Goal: Information Seeking & Learning: Learn about a topic

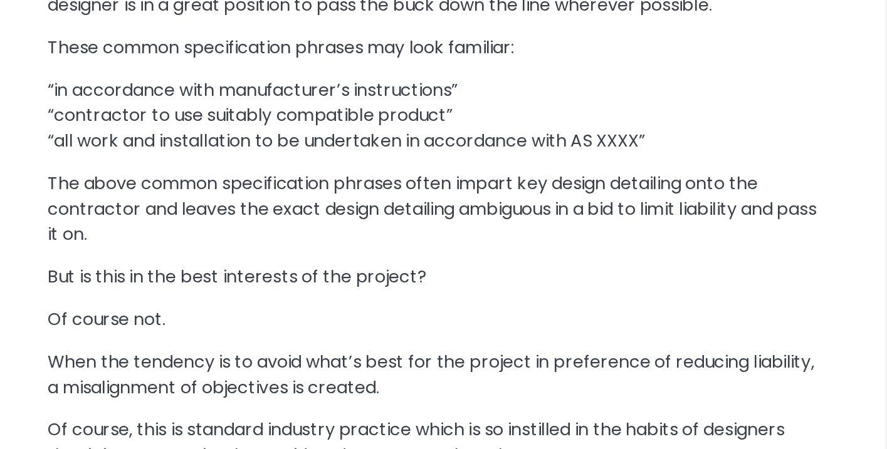
scroll to position [573, 0]
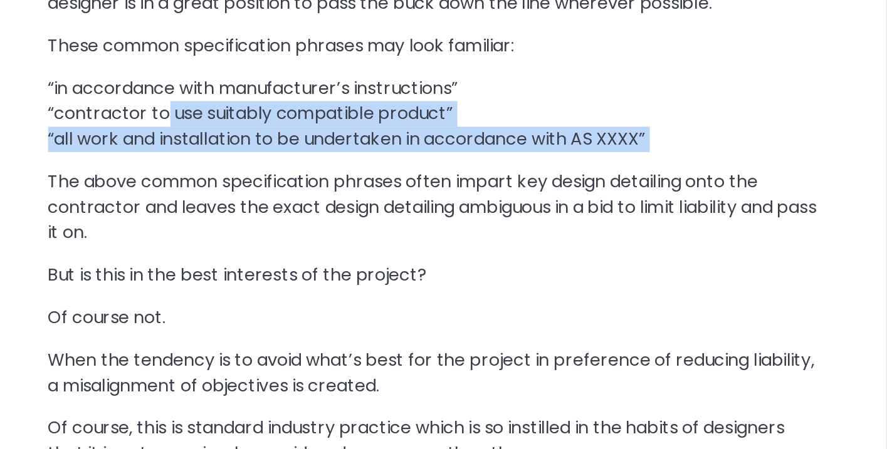
drag, startPoint x: 175, startPoint y: 256, endPoint x: 230, endPoint y: 285, distance: 61.7
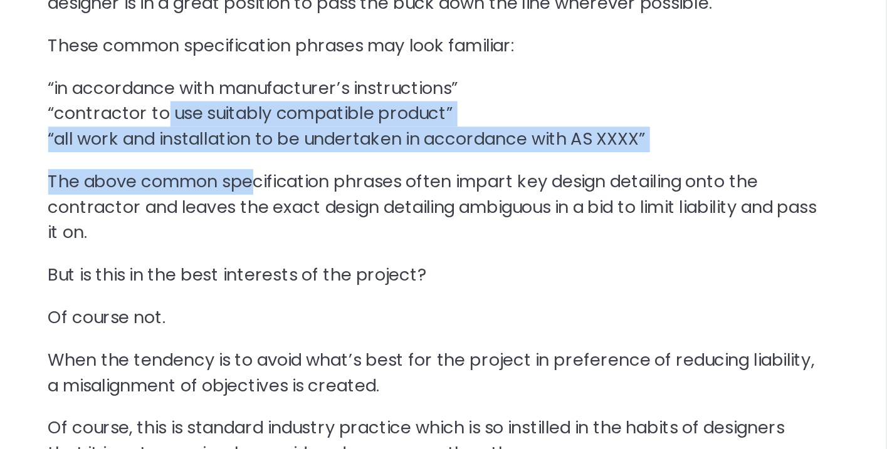
click at [230, 285] on p "The above common specification phrases often impart key design detailing onto t…" at bounding box center [335, 306] width 454 height 45
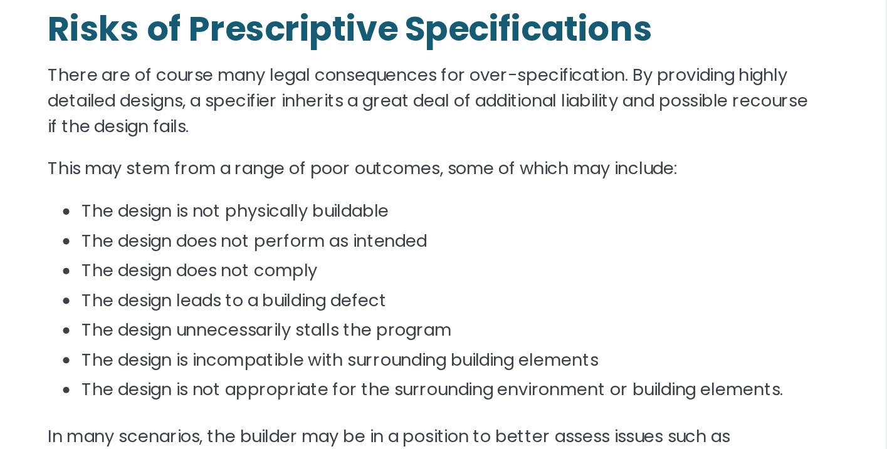
scroll to position [972, 0]
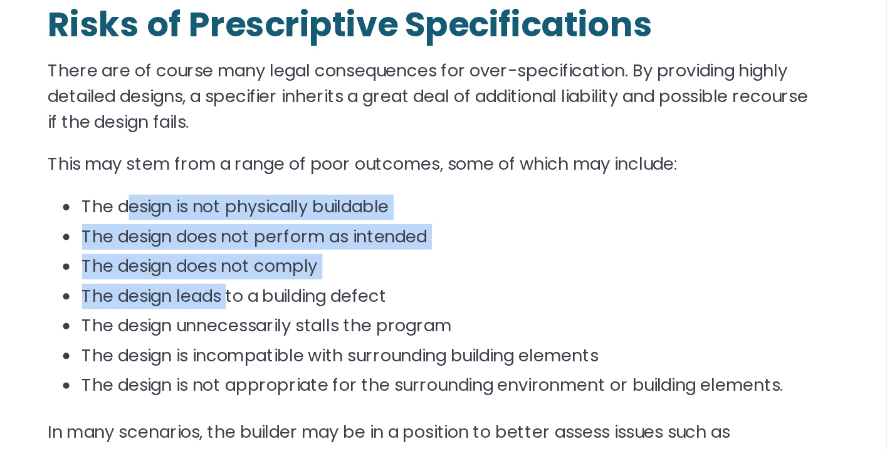
drag, startPoint x: 154, startPoint y: 306, endPoint x: 214, endPoint y: 352, distance: 75.1
click at [214, 352] on ul "The design is not physically buildable The design does not perform as intended …" at bounding box center [335, 360] width 454 height 123
click at [213, 352] on li "The design leads to a building defect" at bounding box center [345, 359] width 434 height 15
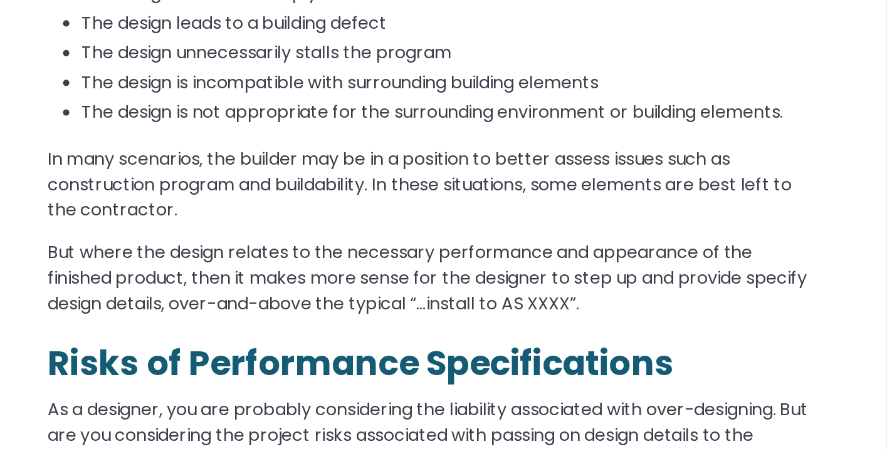
scroll to position [1135, 0]
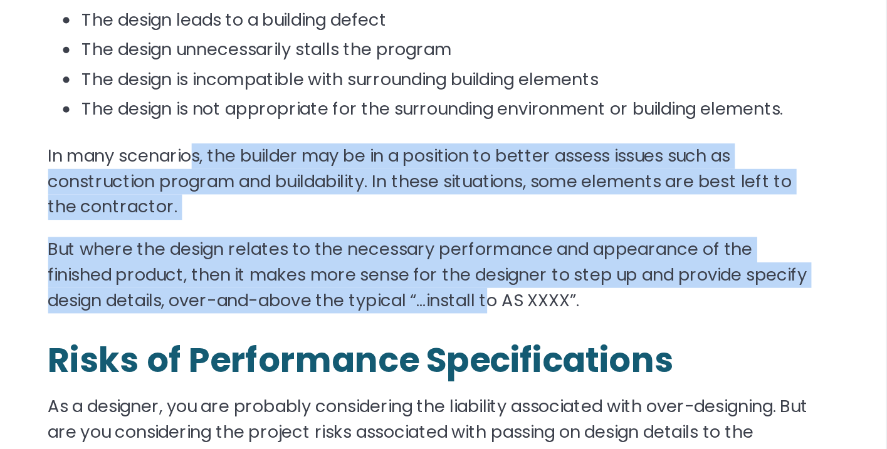
drag, startPoint x: 193, startPoint y: 283, endPoint x: 361, endPoint y: 349, distance: 180.4
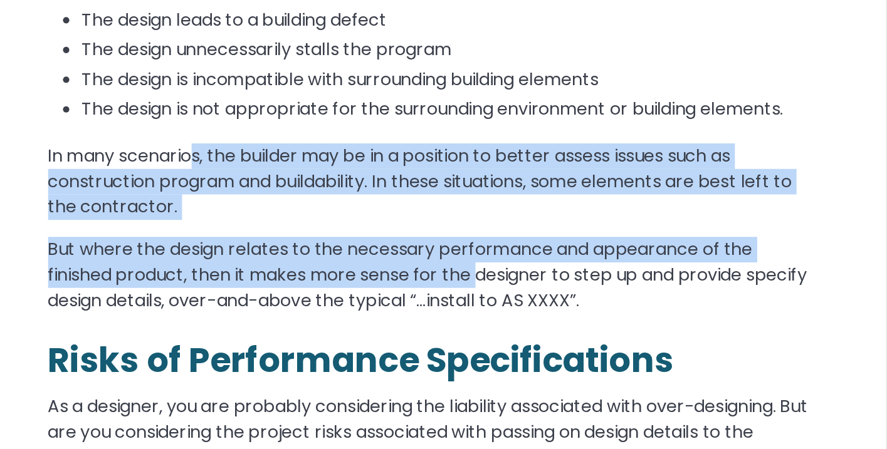
click at [361, 349] on p "But where the design relates to the necessary performance and appearance of the…" at bounding box center [335, 346] width 454 height 45
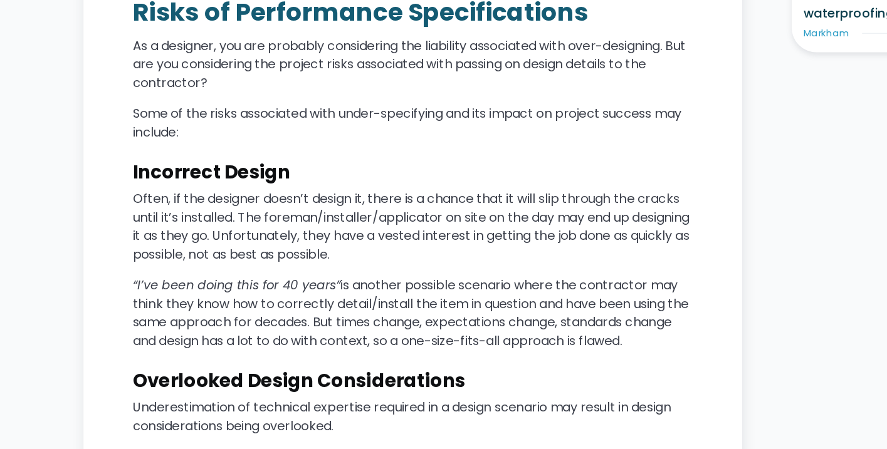
scroll to position [1436, 0]
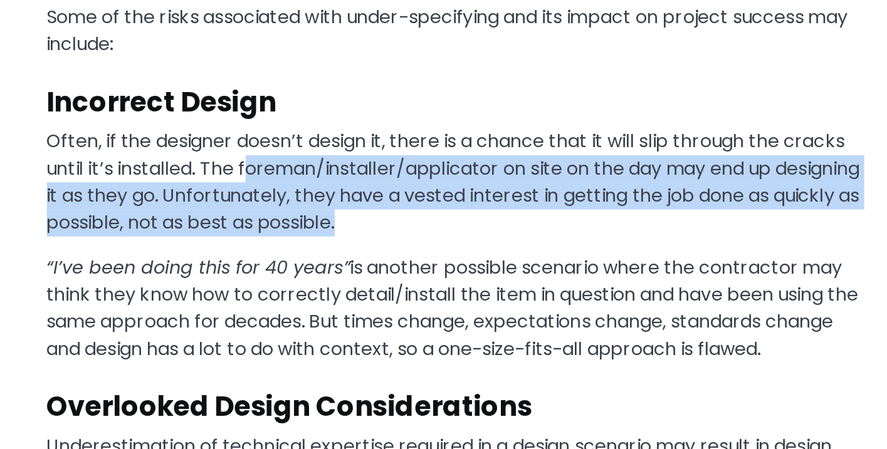
drag, startPoint x: 295, startPoint y: 261, endPoint x: 357, endPoint y: 286, distance: 67.3
click at [357, 286] on p "Often, if the designer doesn’t design it, there is a chance that it will slip t…" at bounding box center [335, 269] width 454 height 60
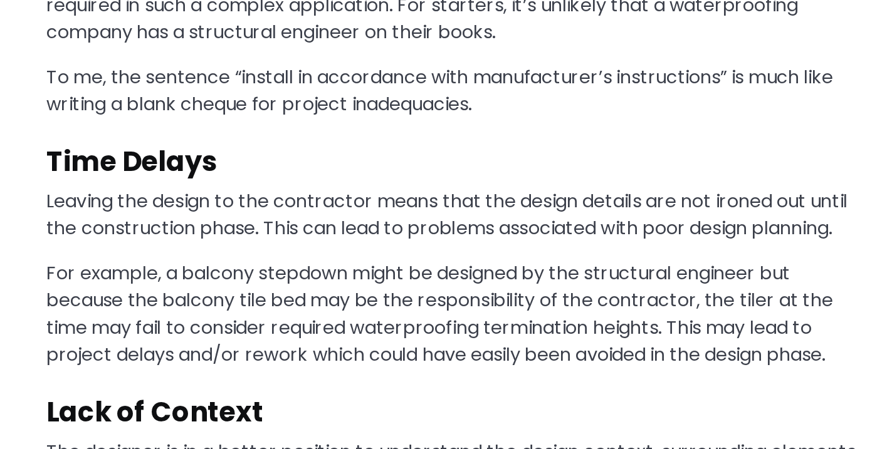
scroll to position [2046, 0]
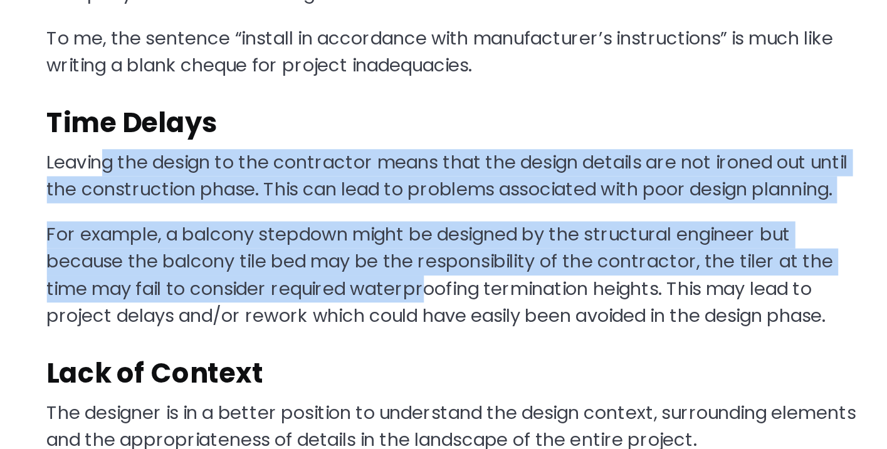
drag, startPoint x: 137, startPoint y: 291, endPoint x: 318, endPoint y: 359, distance: 193.6
click at [318, 359] on p "For example, a balcony stepdown might be designed by the structural engineer bu…" at bounding box center [335, 353] width 454 height 60
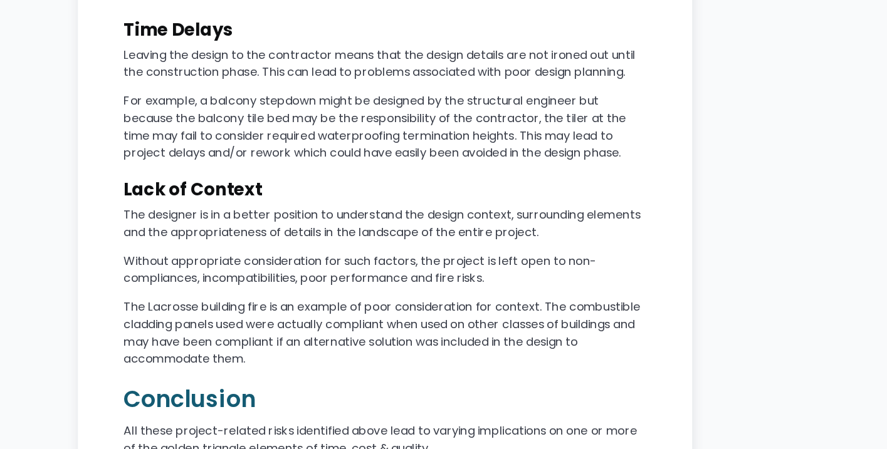
scroll to position [2279, 0]
